Goal: Information Seeking & Learning: Learn about a topic

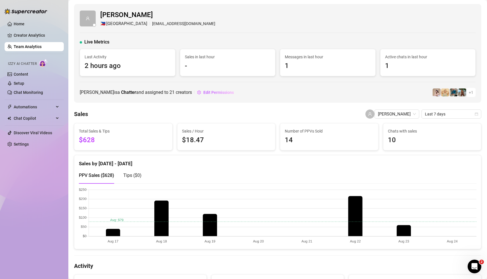
click at [34, 47] on link "Team Analytics" at bounding box center [28, 46] width 28 height 5
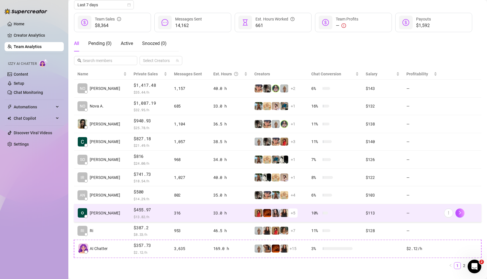
scroll to position [72, 0]
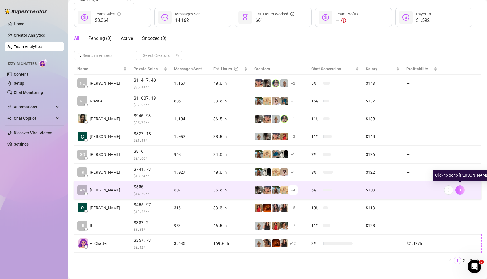
click at [460, 188] on icon "right" at bounding box center [460, 190] width 4 height 4
